Goal: Transaction & Acquisition: Purchase product/service

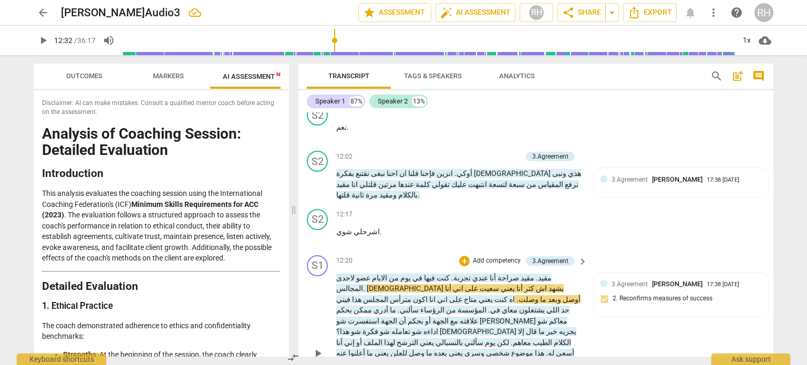
scroll to position [2213, 0]
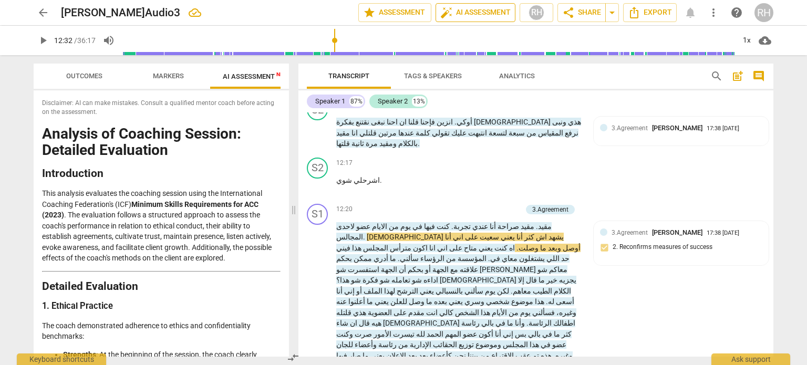
click at [476, 12] on span "auto_fix_high AI Assessment" at bounding box center [475, 12] width 70 height 13
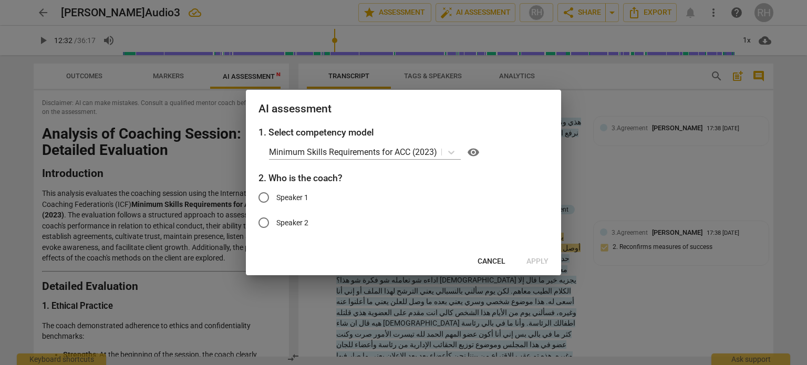
click at [271, 198] on input "Speaker 1" at bounding box center [263, 197] width 25 height 25
radio input "true"
click at [539, 262] on span "Apply" at bounding box center [537, 261] width 22 height 11
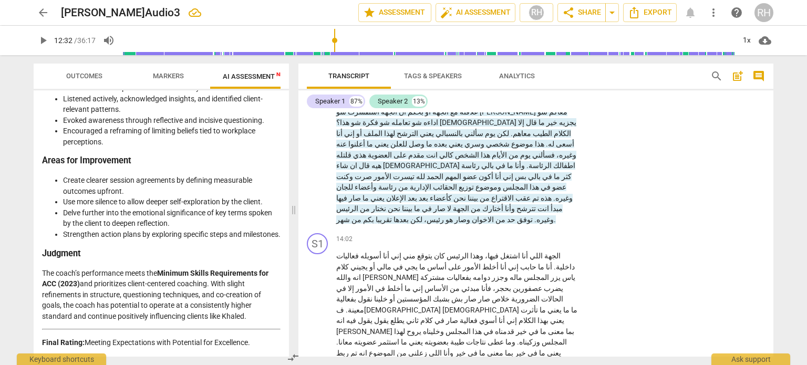
scroll to position [2019, 0]
click at [612, 13] on span "arrow_drop_down" at bounding box center [612, 12] width 13 height 13
click at [649, 13] on span "Export" at bounding box center [650, 12] width 44 height 13
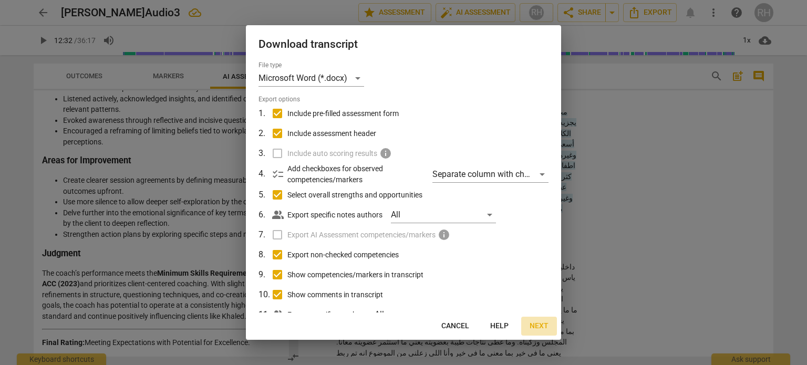
click at [539, 327] on span "Next" at bounding box center [539, 326] width 19 height 11
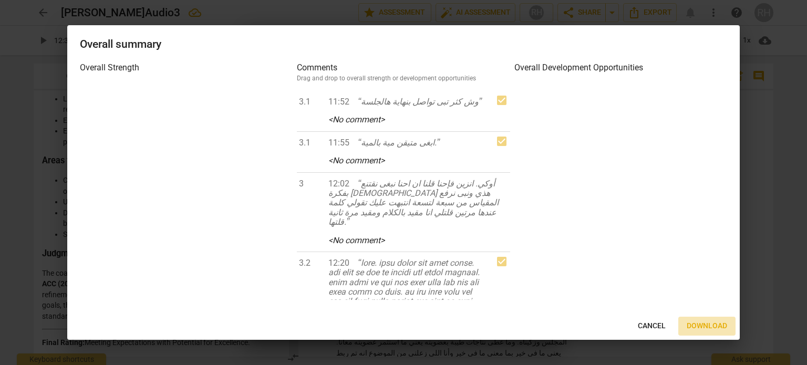
click at [707, 325] on span "Download" at bounding box center [707, 326] width 40 height 11
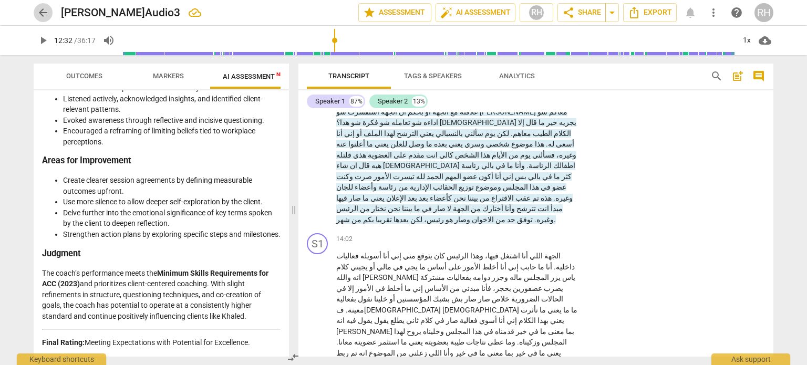
click at [45, 8] on span "arrow_back" at bounding box center [43, 12] width 13 height 13
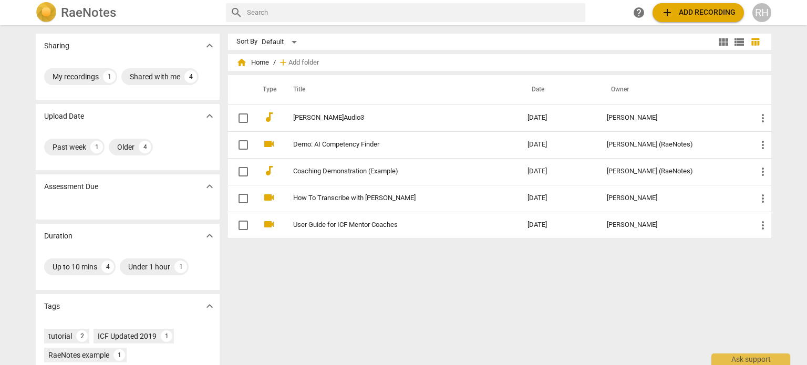
click at [91, 15] on h2 "RaeNotes" at bounding box center [88, 12] width 55 height 15
click at [100, 15] on h2 "RaeNotes" at bounding box center [88, 12] width 55 height 15
click at [760, 16] on div "RH" at bounding box center [761, 12] width 19 height 19
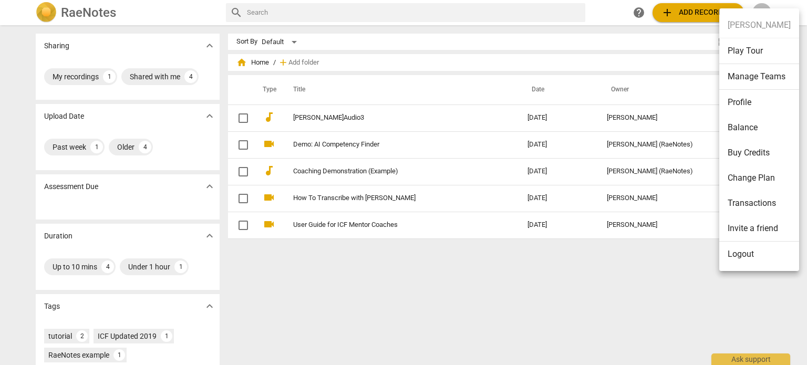
click at [760, 149] on li "Buy Credits" at bounding box center [759, 152] width 80 height 25
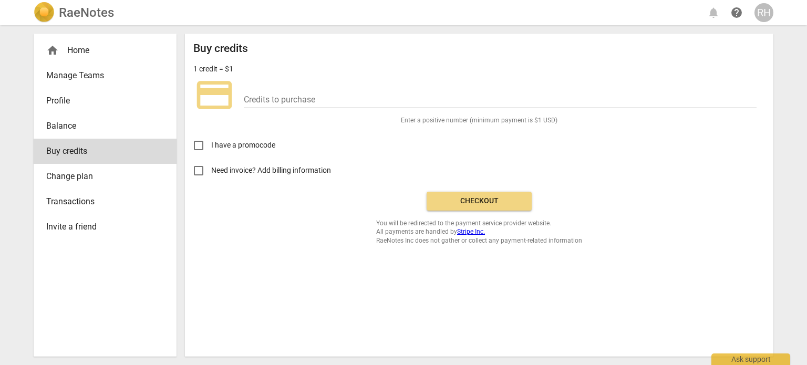
drag, startPoint x: 779, startPoint y: 20, endPoint x: 770, endPoint y: 19, distance: 9.5
click at [779, 20] on div "RaeNotes notifications help RH" at bounding box center [403, 12] width 790 height 25
click at [759, 18] on div "RH" at bounding box center [763, 12] width 19 height 19
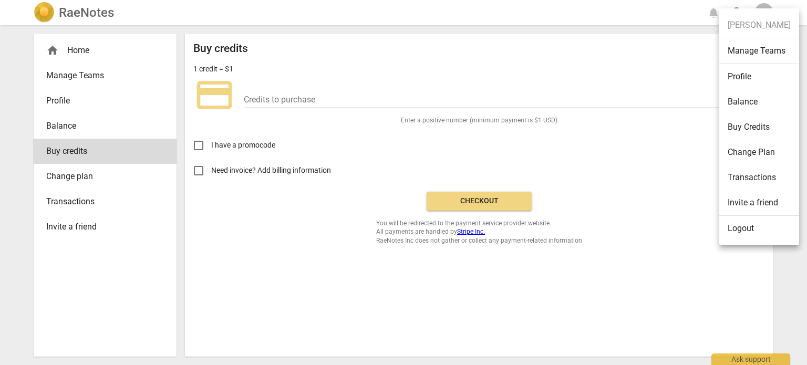
click at [738, 157] on li "Change Plan" at bounding box center [759, 152] width 80 height 25
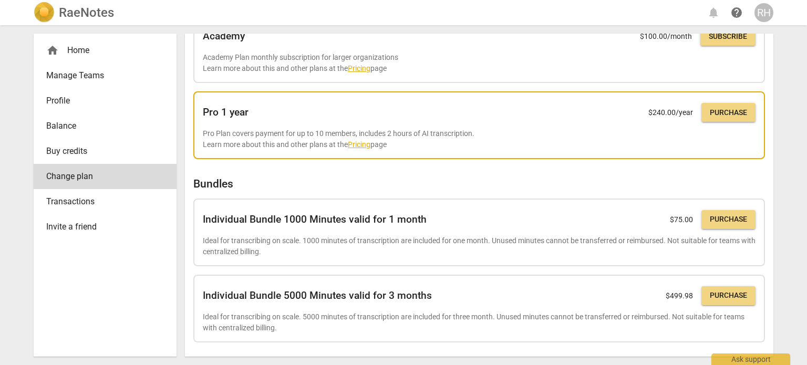
scroll to position [288, 0]
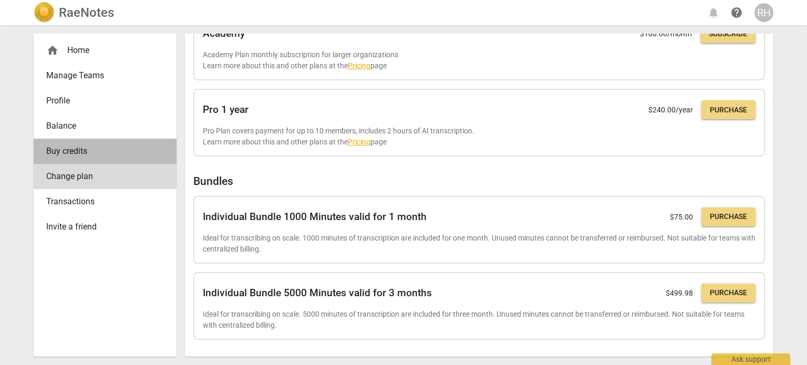
click at [66, 142] on link "Buy credits" at bounding box center [105, 151] width 143 height 25
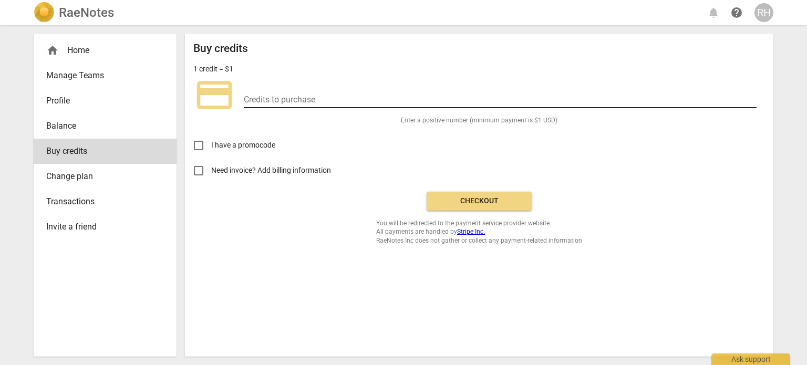
click at [286, 101] on input "number" at bounding box center [500, 100] width 513 height 15
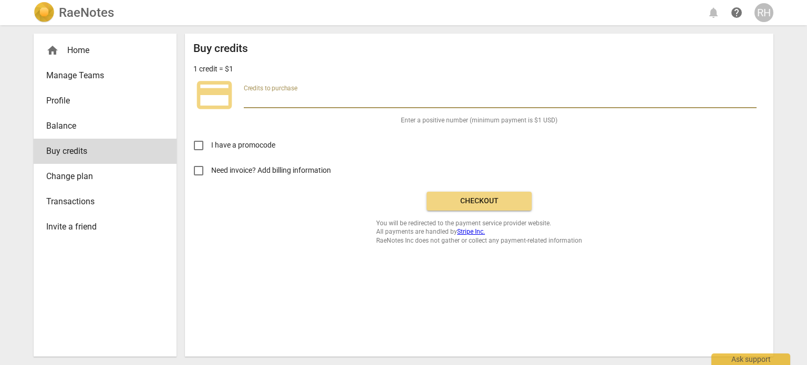
click at [100, 96] on span "Profile" at bounding box center [100, 101] width 109 height 13
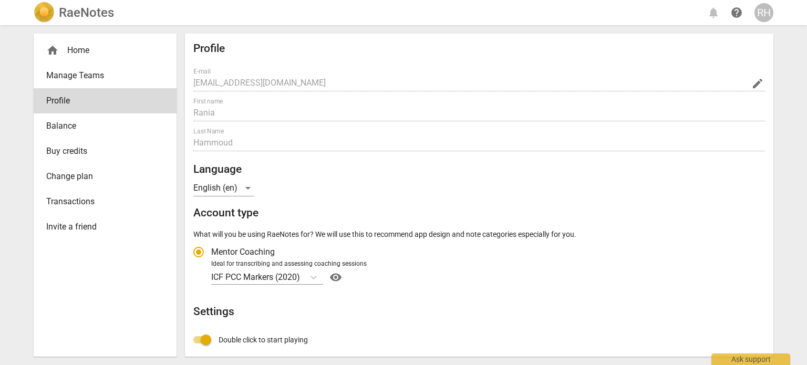
click at [85, 119] on link "Balance" at bounding box center [105, 125] width 143 height 25
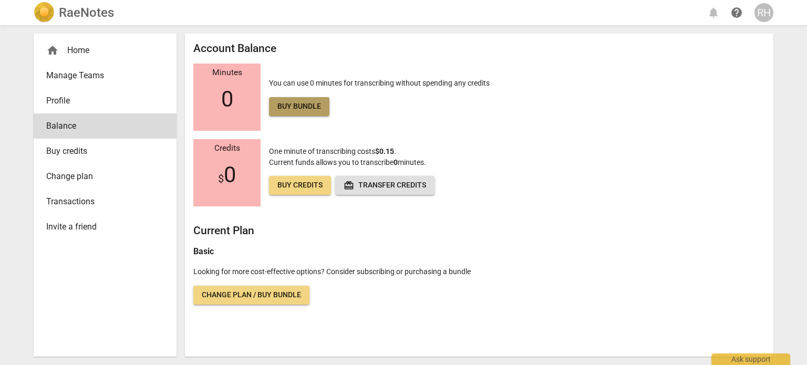
click at [298, 105] on span "Buy bundle" at bounding box center [299, 106] width 44 height 11
